Goal: Feedback & Contribution: Submit feedback/report problem

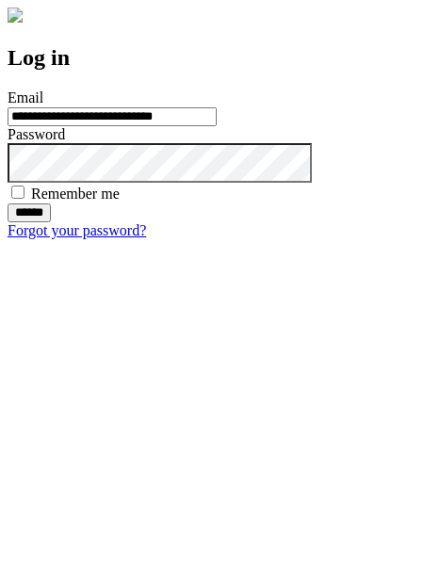
type input "**********"
click at [51, 222] on input "******" at bounding box center [29, 212] width 43 height 19
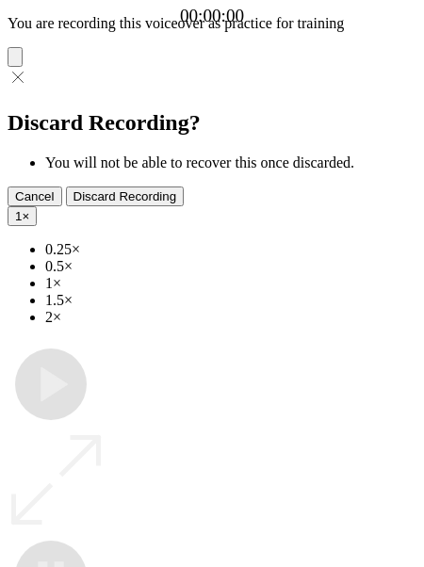
type input "**********"
